Goal: Task Accomplishment & Management: Complete application form

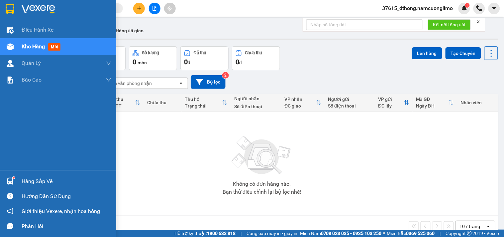
click at [18, 180] on div "Hàng sắp về" at bounding box center [58, 181] width 116 height 15
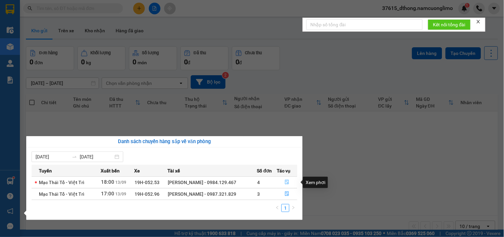
click at [287, 181] on icon "file-done" at bounding box center [287, 182] width 4 height 5
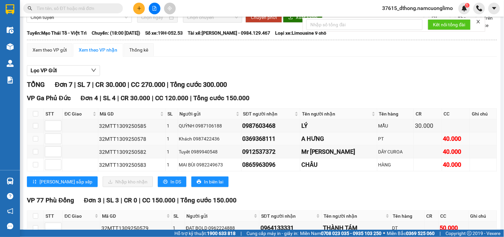
scroll to position [37, 0]
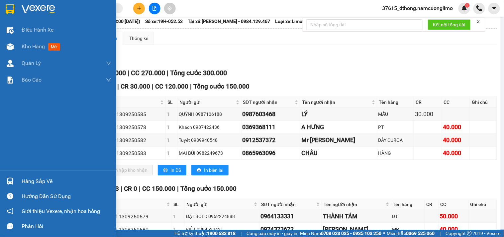
click at [6, 6] on img at bounding box center [10, 9] width 9 height 10
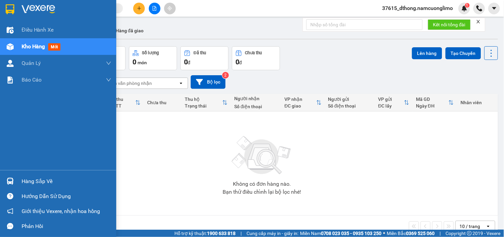
click at [7, 182] on img at bounding box center [10, 181] width 7 height 7
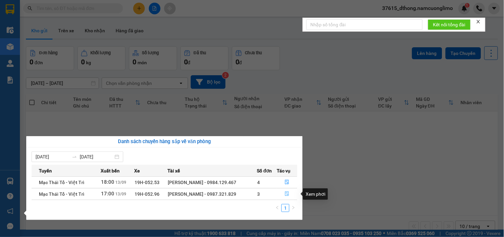
click at [290, 195] on button "button" at bounding box center [287, 194] width 20 height 11
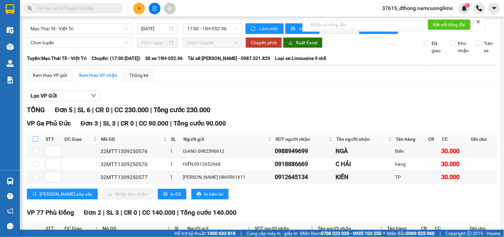
click at [37, 142] on input "checkbox" at bounding box center [35, 138] width 5 height 5
checkbox input "true"
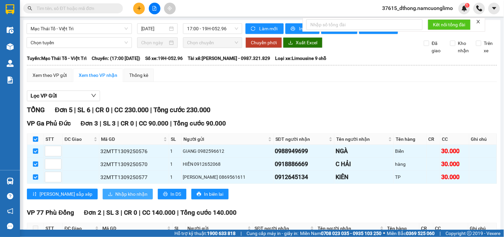
click at [115, 198] on span "Nhập kho nhận" at bounding box center [131, 193] width 32 height 7
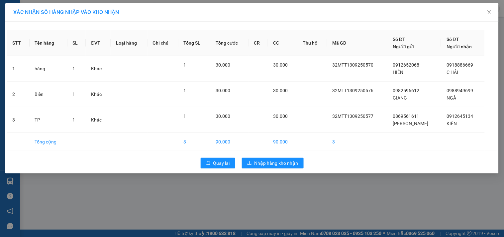
click at [284, 169] on div "Quay lại Nhập hàng kho nhận" at bounding box center [252, 162] width 490 height 17
click at [268, 161] on span "Nhập hàng kho nhận" at bounding box center [277, 162] width 44 height 7
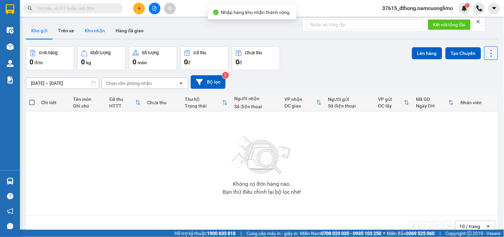
click at [96, 31] on button "Kho nhận" at bounding box center [94, 31] width 31 height 16
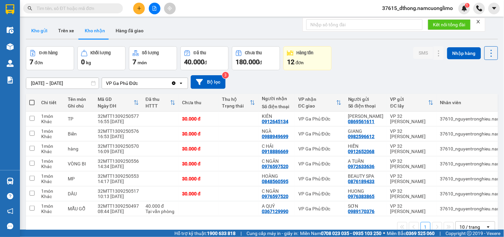
click at [40, 28] on button "Kho gửi" at bounding box center [39, 31] width 27 height 16
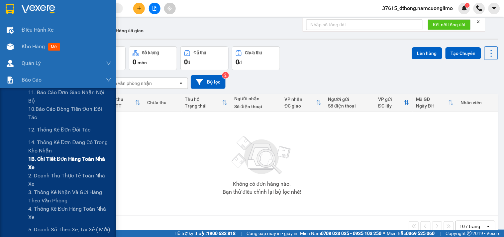
click at [35, 162] on span "1B. Chi tiết đơn hàng toàn nhà xe" at bounding box center [69, 163] width 83 height 17
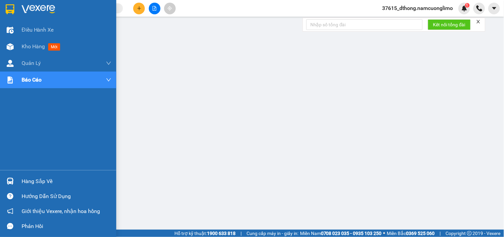
click at [14, 12] on div at bounding box center [10, 9] width 12 height 12
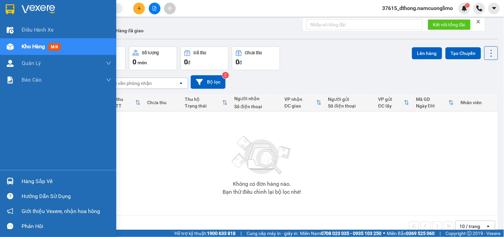
click at [13, 13] on img at bounding box center [10, 9] width 9 height 10
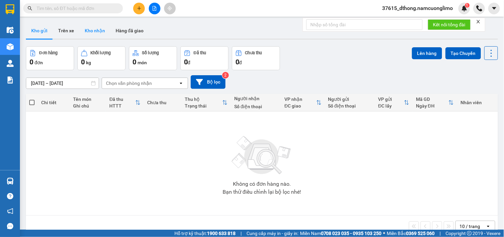
click at [98, 33] on button "Kho nhận" at bounding box center [94, 31] width 31 height 16
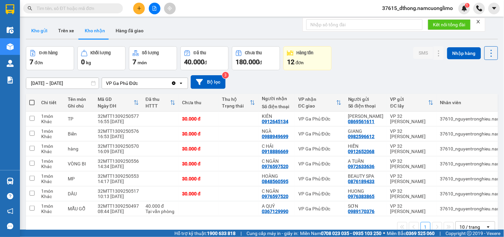
click at [39, 27] on button "Kho gửi" at bounding box center [39, 31] width 27 height 16
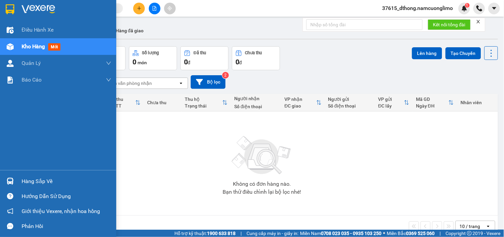
click at [8, 180] on img at bounding box center [10, 181] width 7 height 7
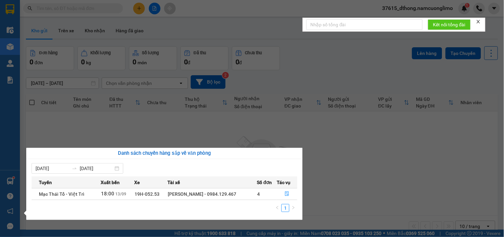
click at [398, 157] on section "Kết quả tìm kiếm ( 11 ) Bộ lọc Mã ĐH Trạng thái Món hàng Tổng cước Chưa cước Ng…" at bounding box center [252, 118] width 504 height 237
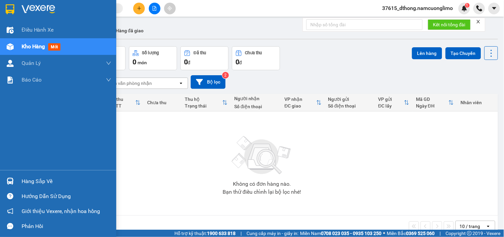
click at [14, 176] on div at bounding box center [10, 181] width 12 height 12
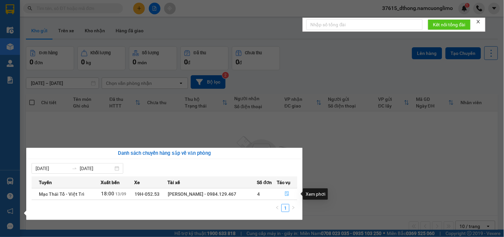
click at [285, 192] on icon "file-done" at bounding box center [287, 193] width 5 height 5
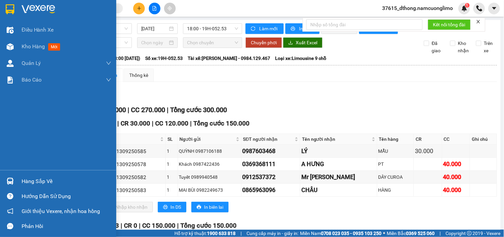
click at [9, 11] on img at bounding box center [10, 9] width 9 height 10
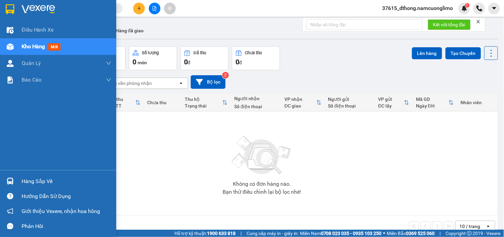
click at [16, 181] on div "Hàng sắp về" at bounding box center [58, 181] width 116 height 15
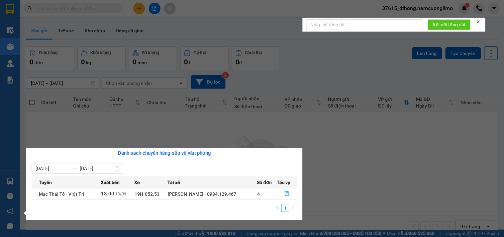
click at [373, 176] on section "Kết quả tìm kiếm ( 11 ) Bộ lọc Mã ĐH Trạng thái Món hàng Tổng cước Chưa cước Ng…" at bounding box center [252, 118] width 504 height 237
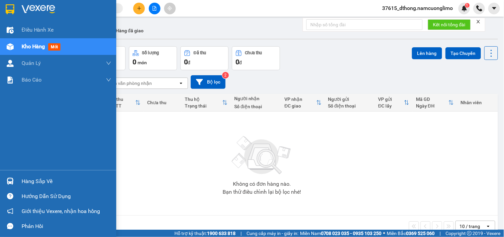
click at [15, 184] on div at bounding box center [10, 181] width 12 height 12
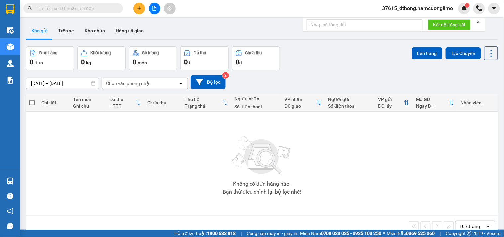
click at [372, 161] on section "Kết quả tìm kiếm ( 11 ) Bộ lọc Mã ĐH Trạng thái Món hàng Tổng cước Chưa cước Ng…" at bounding box center [252, 118] width 504 height 237
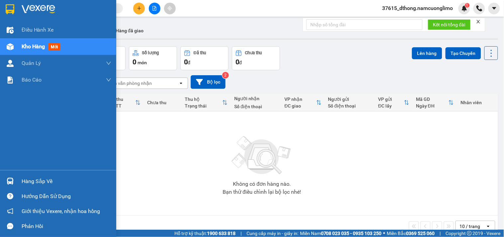
click at [9, 181] on img at bounding box center [10, 181] width 7 height 7
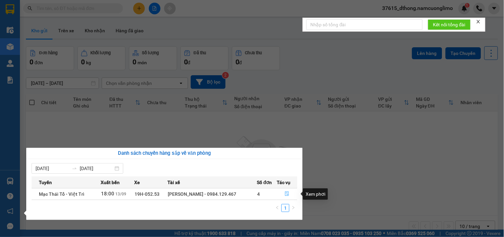
click at [287, 195] on icon "file-done" at bounding box center [287, 193] width 4 height 5
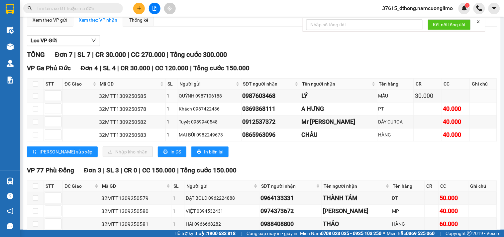
scroll to position [97, 0]
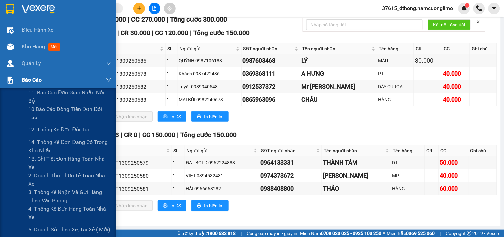
click at [16, 85] on div "Báo cáo" at bounding box center [58, 79] width 116 height 17
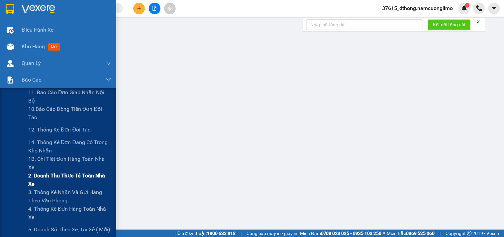
scroll to position [93, 0]
click at [42, 162] on span "1B. Chi tiết đơn hàng toàn nhà xe" at bounding box center [69, 163] width 83 height 17
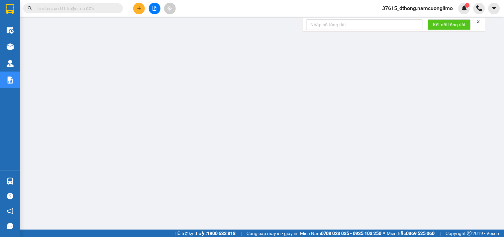
scroll to position [19, 0]
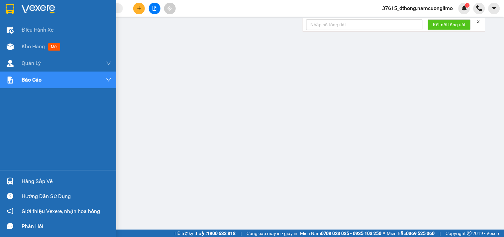
click at [11, 8] on img at bounding box center [10, 9] width 9 height 10
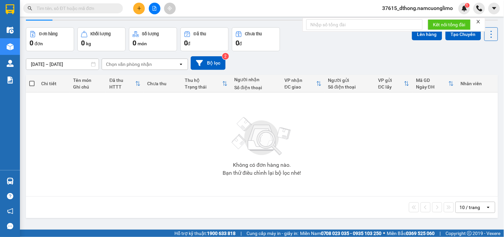
click at [265, 155] on img at bounding box center [262, 136] width 67 height 47
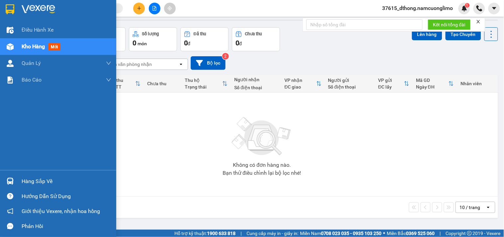
click at [9, 174] on div "Hàng sắp về" at bounding box center [58, 181] width 116 height 15
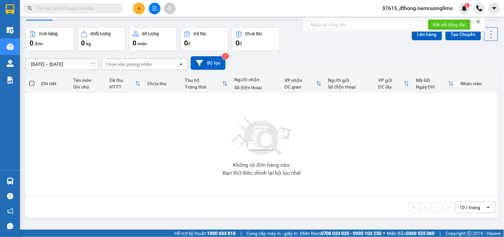
drag, startPoint x: 385, startPoint y: 154, endPoint x: 306, endPoint y: 130, distance: 82.2
click at [382, 154] on section "Kết quả tìm kiếm ( 11 ) Bộ lọc Mã ĐH Trạng thái Món hàng Tổng cước Chưa cước Ng…" at bounding box center [252, 118] width 504 height 237
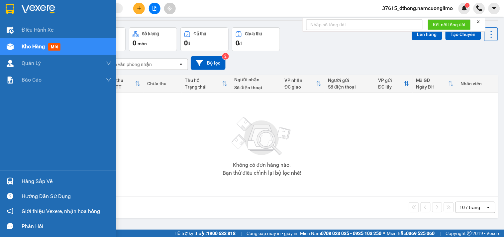
click at [14, 181] on div at bounding box center [10, 181] width 12 height 12
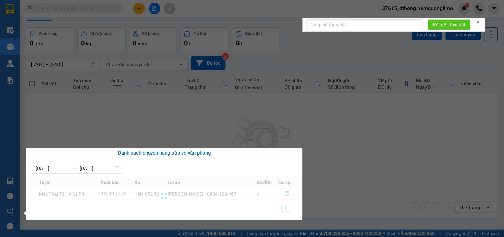
click at [373, 152] on section "Kết quả tìm kiếm ( 11 ) Bộ lọc Mã ĐH Trạng thái Món hàng Tổng cước Chưa cước Ng…" at bounding box center [252, 118] width 504 height 237
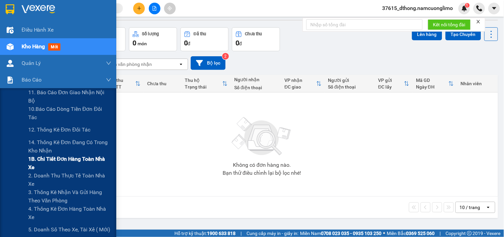
click at [34, 160] on span "1B. Chi tiết đơn hàng toàn nhà xe" at bounding box center [69, 163] width 83 height 17
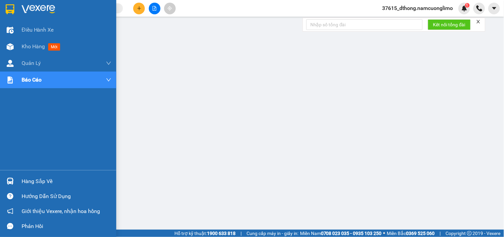
click at [16, 8] on div at bounding box center [58, 11] width 116 height 22
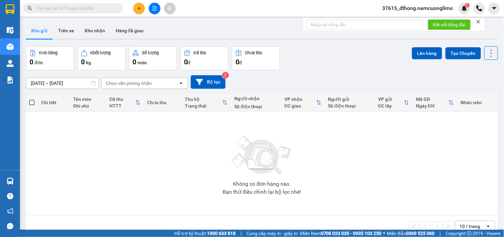
click at [15, 180] on div at bounding box center [10, 181] width 12 height 12
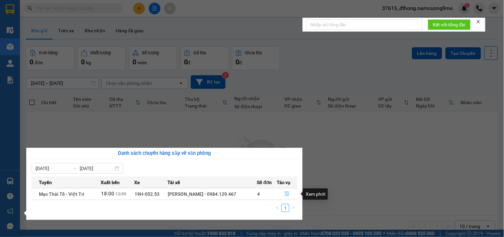
click at [285, 194] on icon "file-done" at bounding box center [287, 193] width 4 height 5
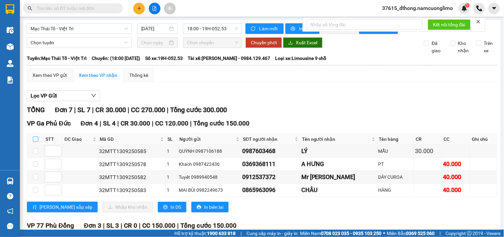
click at [34, 142] on input "checkbox" at bounding box center [35, 138] width 5 height 5
checkbox input "true"
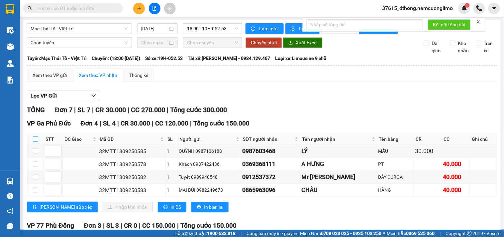
checkbox input "true"
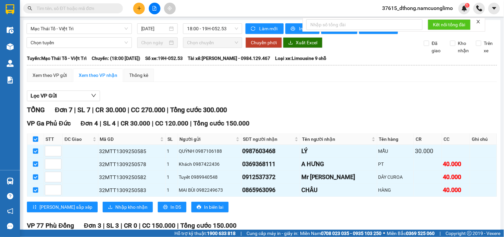
click at [37, 142] on input "checkbox" at bounding box center [35, 138] width 5 height 5
checkbox input "false"
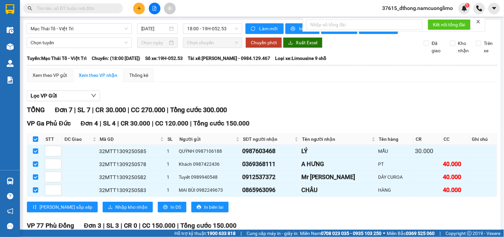
checkbox input "false"
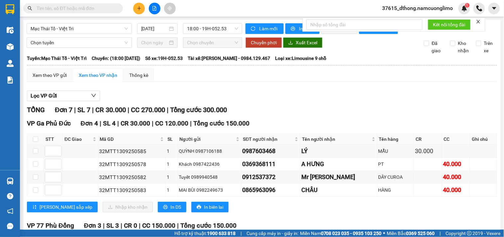
click at [32, 145] on th at bounding box center [35, 139] width 17 height 11
click at [33, 142] on input "checkbox" at bounding box center [35, 138] width 5 height 5
checkbox input "true"
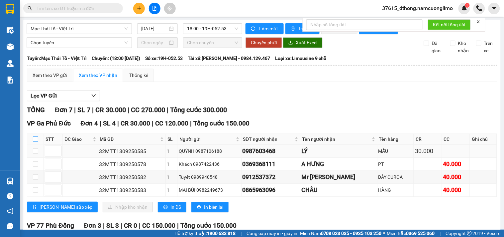
checkbox input "true"
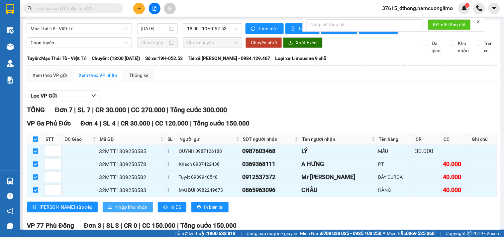
click at [115, 209] on span "Nhập kho nhận" at bounding box center [131, 206] width 32 height 7
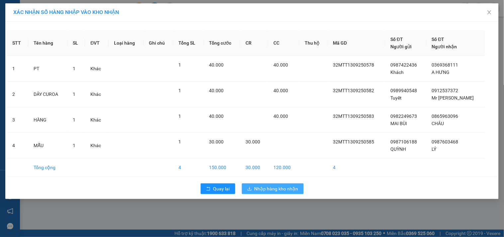
click at [281, 188] on span "Nhập hàng kho nhận" at bounding box center [277, 188] width 44 height 7
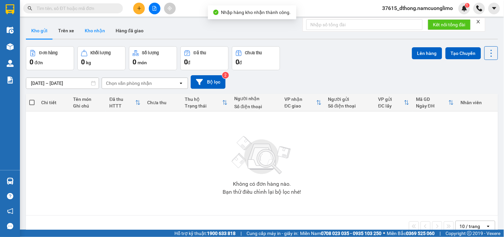
click at [94, 33] on button "Kho nhận" at bounding box center [94, 31] width 31 height 16
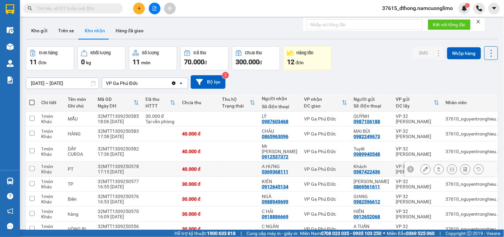
scroll to position [62, 0]
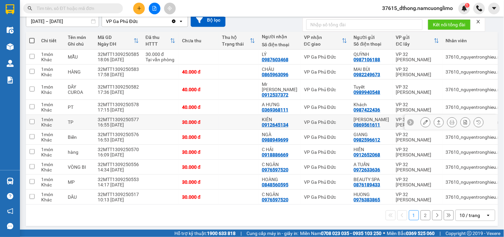
drag, startPoint x: 244, startPoint y: 116, endPoint x: 224, endPoint y: 97, distance: 27.3
click at [224, 100] on td at bounding box center [239, 107] width 40 height 15
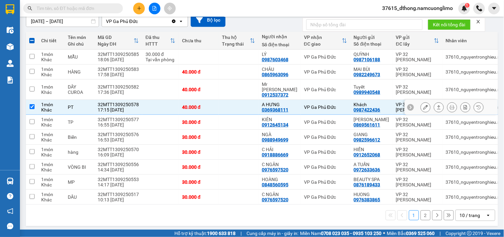
click at [224, 101] on td at bounding box center [239, 107] width 40 height 15
checkbox input "false"
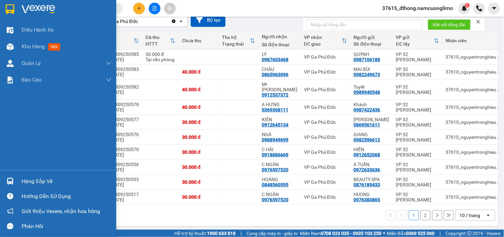
click at [9, 4] on img at bounding box center [10, 9] width 9 height 10
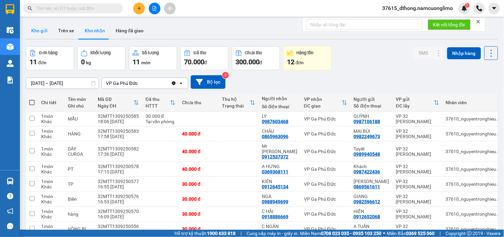
click at [35, 32] on button "Kho gửi" at bounding box center [39, 31] width 27 height 16
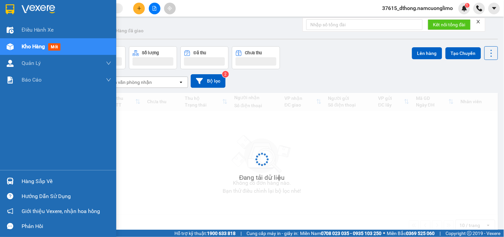
click at [10, 8] on img at bounding box center [10, 9] width 9 height 10
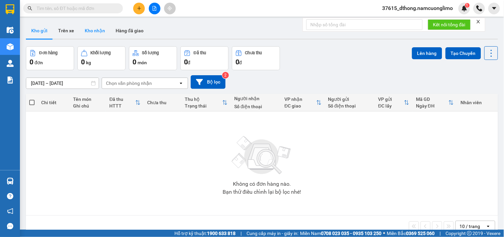
click at [91, 29] on button "Kho nhận" at bounding box center [94, 31] width 31 height 16
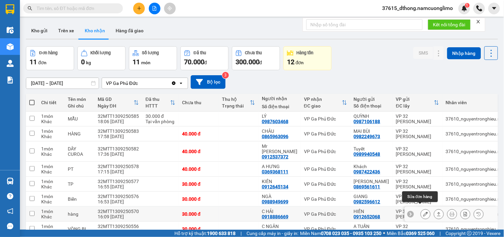
click at [424, 211] on icon at bounding box center [426, 213] width 5 height 5
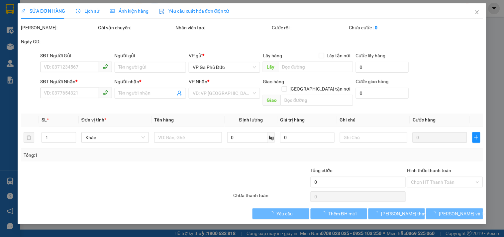
type input "0912652068"
type input "HIỀN"
type input "0918886669"
type input "C HẢI"
type input "30.000"
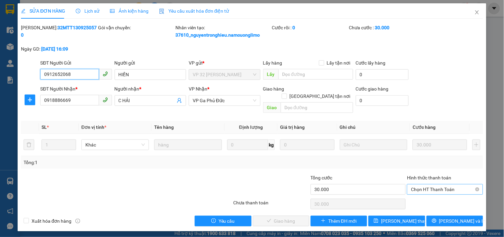
click at [426, 184] on span "Chọn HT Thanh Toán" at bounding box center [445, 189] width 68 height 10
click at [422, 196] on div "Tại văn phòng" at bounding box center [446, 195] width 68 height 7
type input "0"
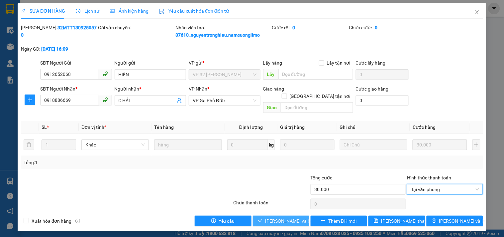
click at [283, 217] on span "[PERSON_NAME] và Giao hàng" at bounding box center [298, 220] width 64 height 7
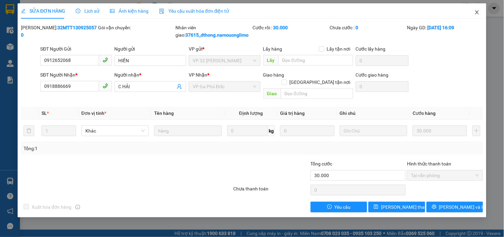
click at [477, 13] on icon "close" at bounding box center [478, 12] width 4 height 4
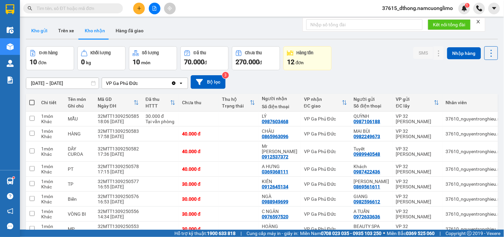
click at [38, 30] on button "Kho gửi" at bounding box center [39, 31] width 27 height 16
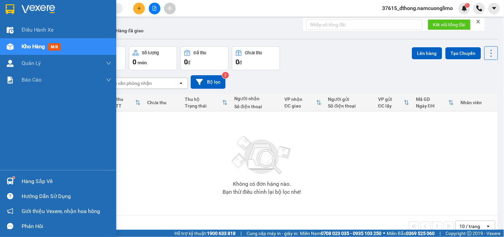
click at [11, 178] on img at bounding box center [10, 181] width 7 height 7
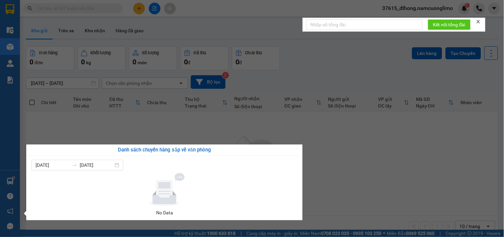
click at [360, 171] on section "Kết quả tìm kiếm ( 11 ) Bộ lọc Mã ĐH Trạng thái Món hàng Tổng cước Chưa cước Ng…" at bounding box center [252, 118] width 504 height 237
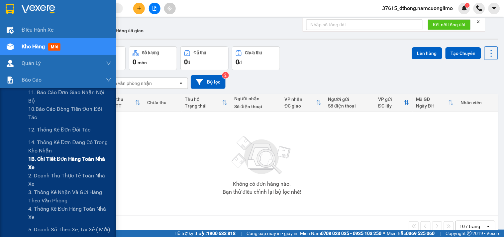
click at [41, 163] on span "1B. Chi tiết đơn hàng toàn nhà xe" at bounding box center [69, 163] width 83 height 17
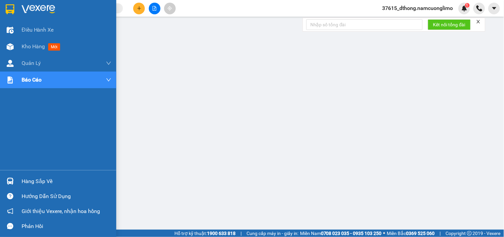
click at [5, 7] on div at bounding box center [10, 9] width 12 height 12
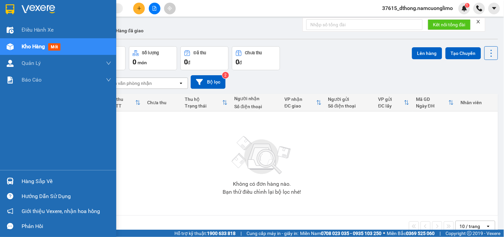
click at [9, 10] on img at bounding box center [10, 9] width 9 height 10
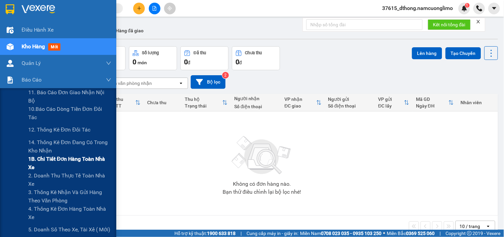
click at [38, 163] on span "1B. Chi tiết đơn hàng toàn nhà xe" at bounding box center [69, 163] width 83 height 17
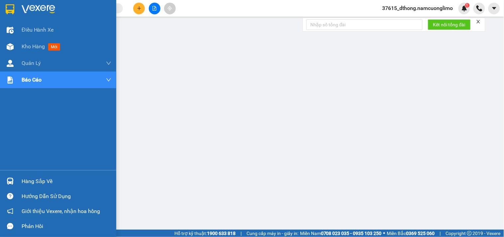
click at [12, 7] on img at bounding box center [10, 9] width 9 height 10
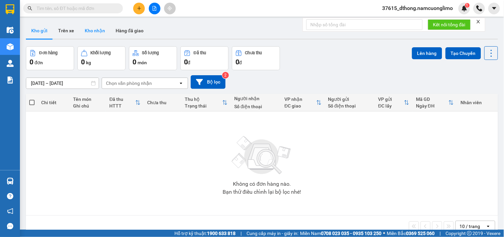
click at [91, 32] on button "Kho nhận" at bounding box center [94, 31] width 31 height 16
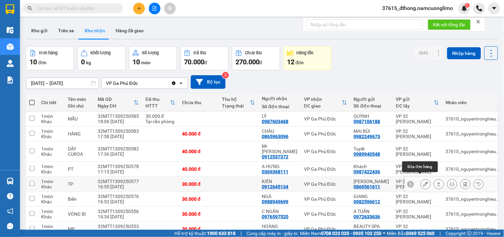
click at [424, 182] on icon at bounding box center [426, 184] width 5 height 5
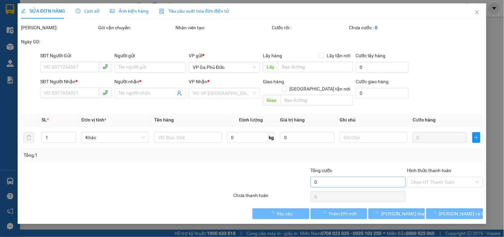
type input "0869561611"
type input "[PERSON_NAME]"
type input "0912645134"
type input "KIÊN"
type input "30.000"
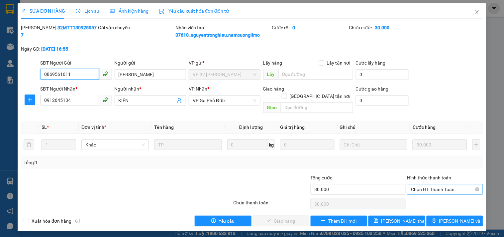
click at [418, 184] on span "Chọn HT Thanh Toán" at bounding box center [445, 189] width 68 height 10
click at [433, 195] on div "Tại văn phòng" at bounding box center [446, 195] width 68 height 7
type input "0"
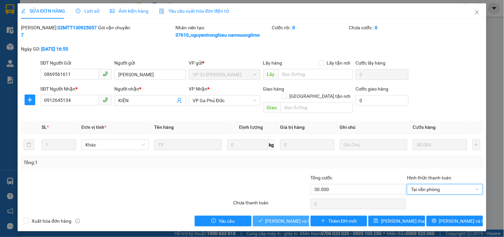
click at [288, 217] on span "[PERSON_NAME] và Giao hàng" at bounding box center [298, 220] width 64 height 7
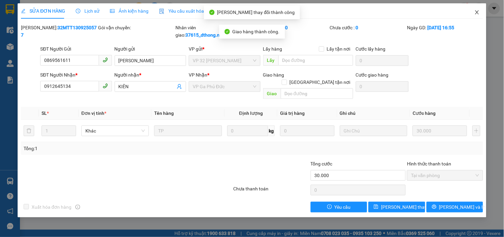
click at [478, 10] on icon "close" at bounding box center [477, 12] width 5 height 5
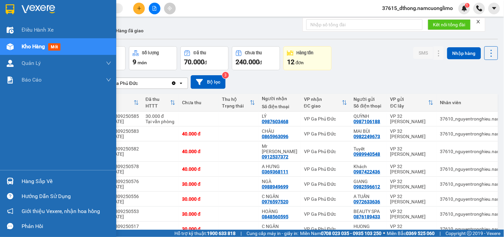
click at [10, 5] on img at bounding box center [10, 9] width 9 height 10
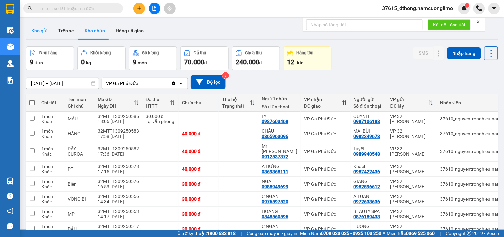
click at [34, 28] on button "Kho gửi" at bounding box center [39, 31] width 27 height 16
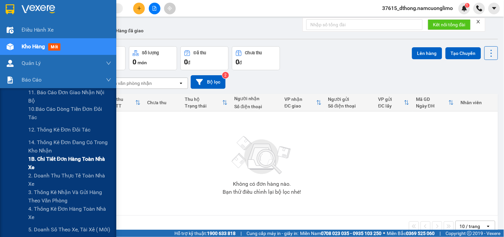
click at [39, 162] on span "1B. Chi tiết đơn hàng toàn nhà xe" at bounding box center [69, 163] width 83 height 17
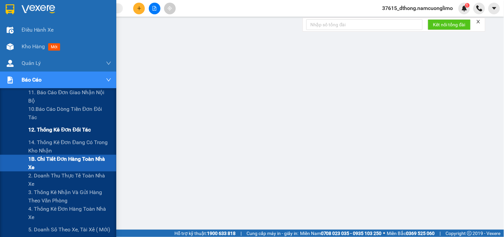
click at [47, 132] on span "12. Thống kê đơn đối tác" at bounding box center [59, 129] width 63 height 8
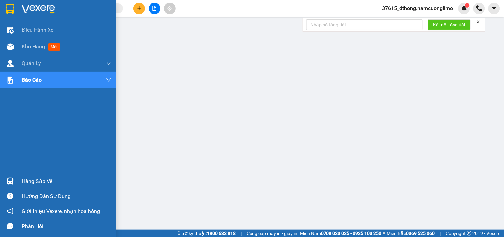
click at [11, 6] on img at bounding box center [10, 9] width 9 height 10
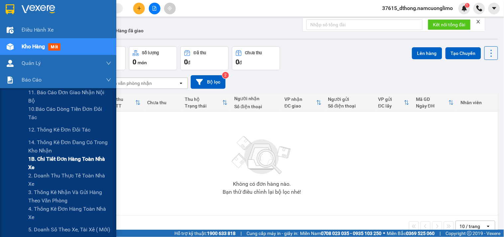
click at [41, 163] on span "1B. Chi tiết đơn hàng toàn nhà xe" at bounding box center [69, 163] width 83 height 17
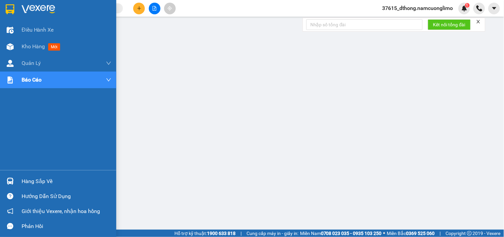
click at [14, 182] on div at bounding box center [10, 181] width 12 height 12
click at [7, 8] on img at bounding box center [10, 9] width 9 height 10
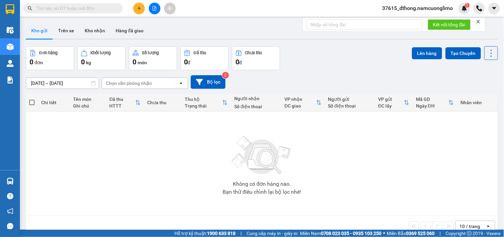
click at [211, 168] on div "Không có đơn hàng nào. Bạn thử điều chỉnh lại bộ lọc nhé!" at bounding box center [262, 163] width 466 height 100
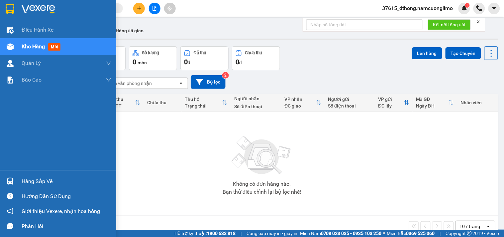
click at [9, 8] on img at bounding box center [10, 9] width 9 height 10
click at [11, 180] on img at bounding box center [10, 181] width 7 height 7
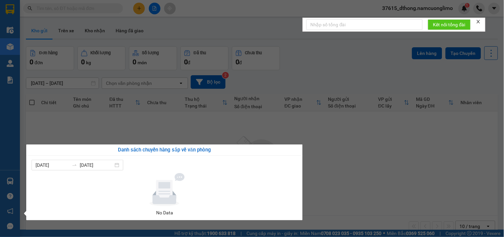
click at [342, 195] on section "Kết quả tìm kiếm ( 11 ) Bộ lọc Mã ĐH Trạng thái Món hàng Tổng cước Chưa cước Ng…" at bounding box center [252, 118] width 504 height 237
